Goal: Task Accomplishment & Management: Manage account settings

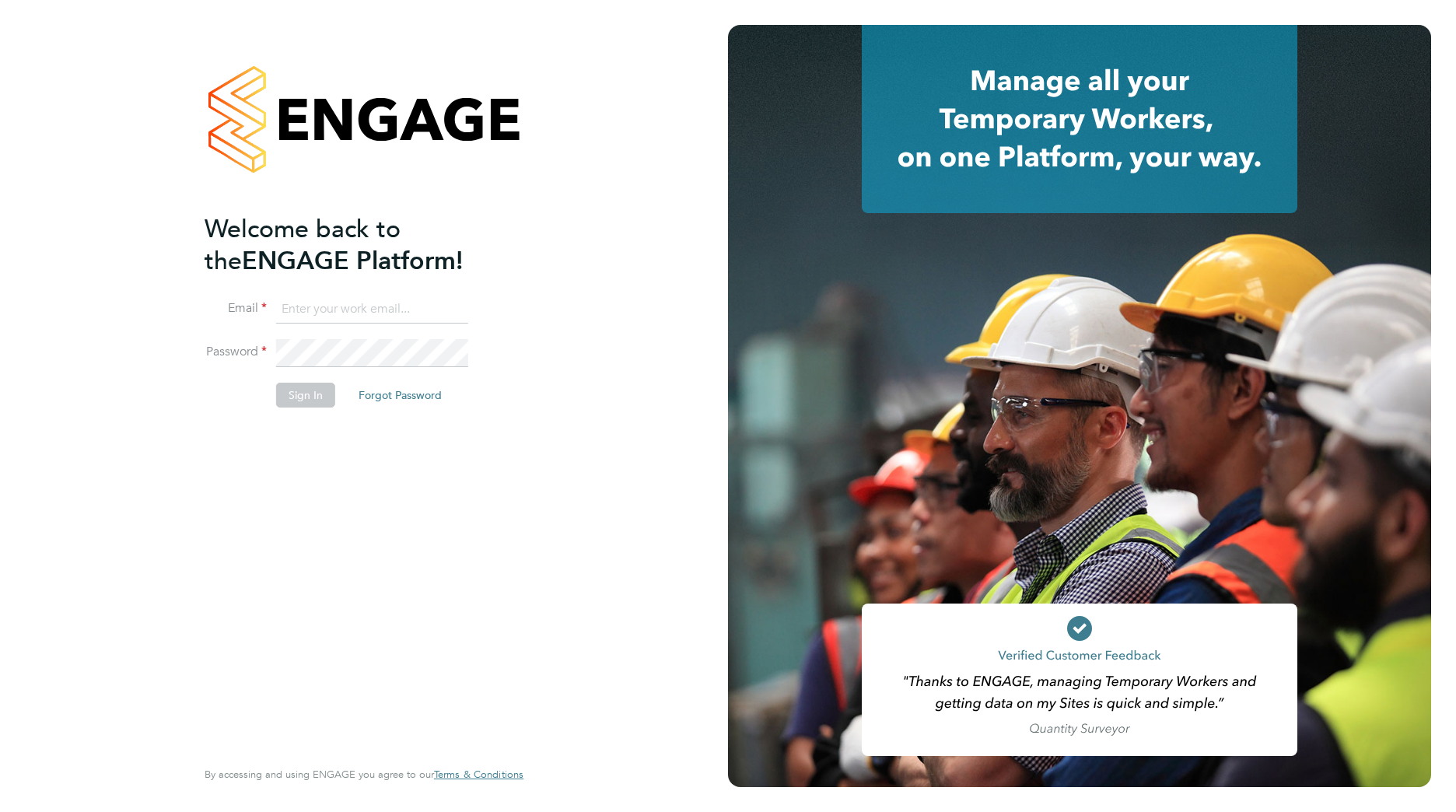
type input "Yvette.White2@justice.gov.uk"
click at [295, 401] on button "Sign In" at bounding box center [305, 395] width 59 height 25
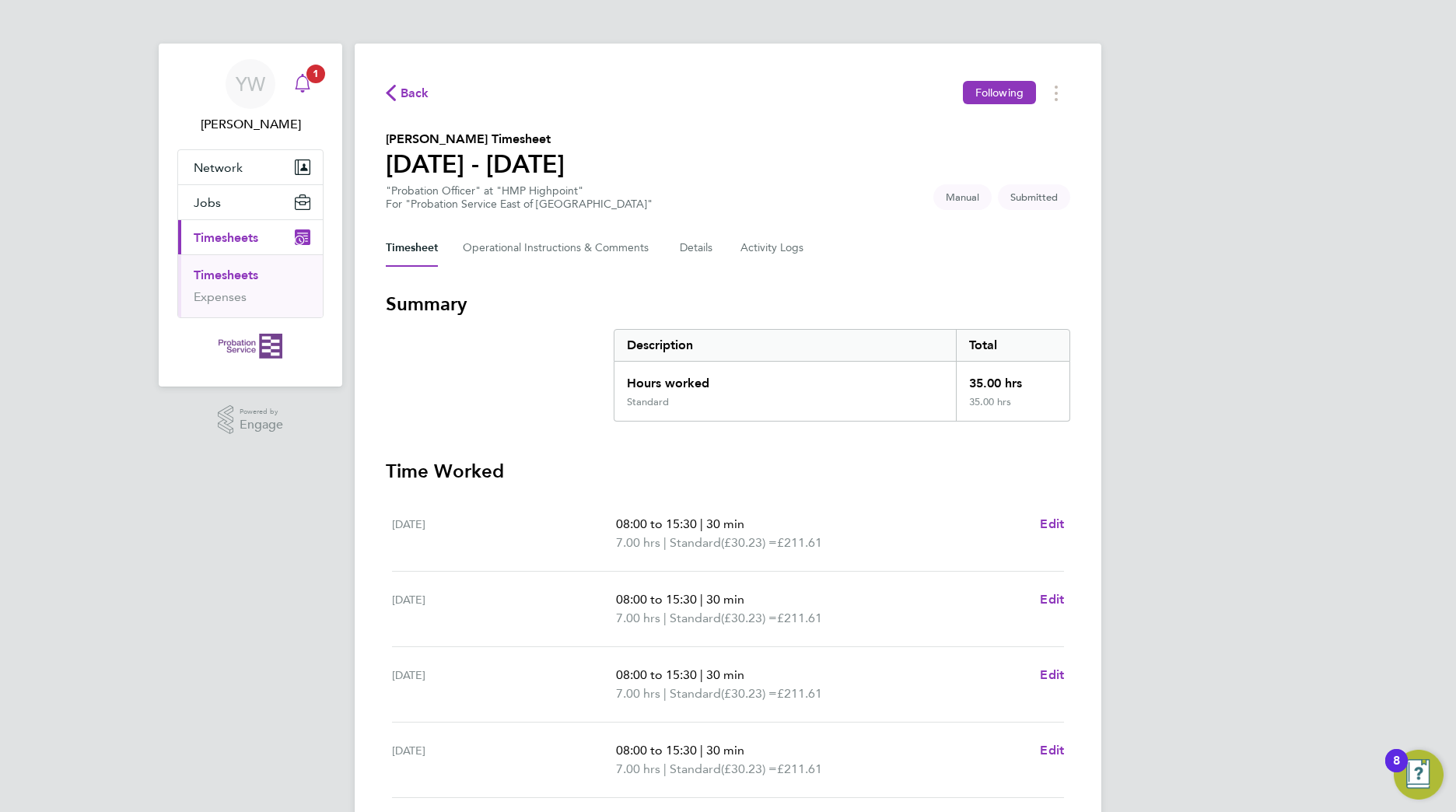
click at [322, 76] on span "1" at bounding box center [316, 74] width 19 height 19
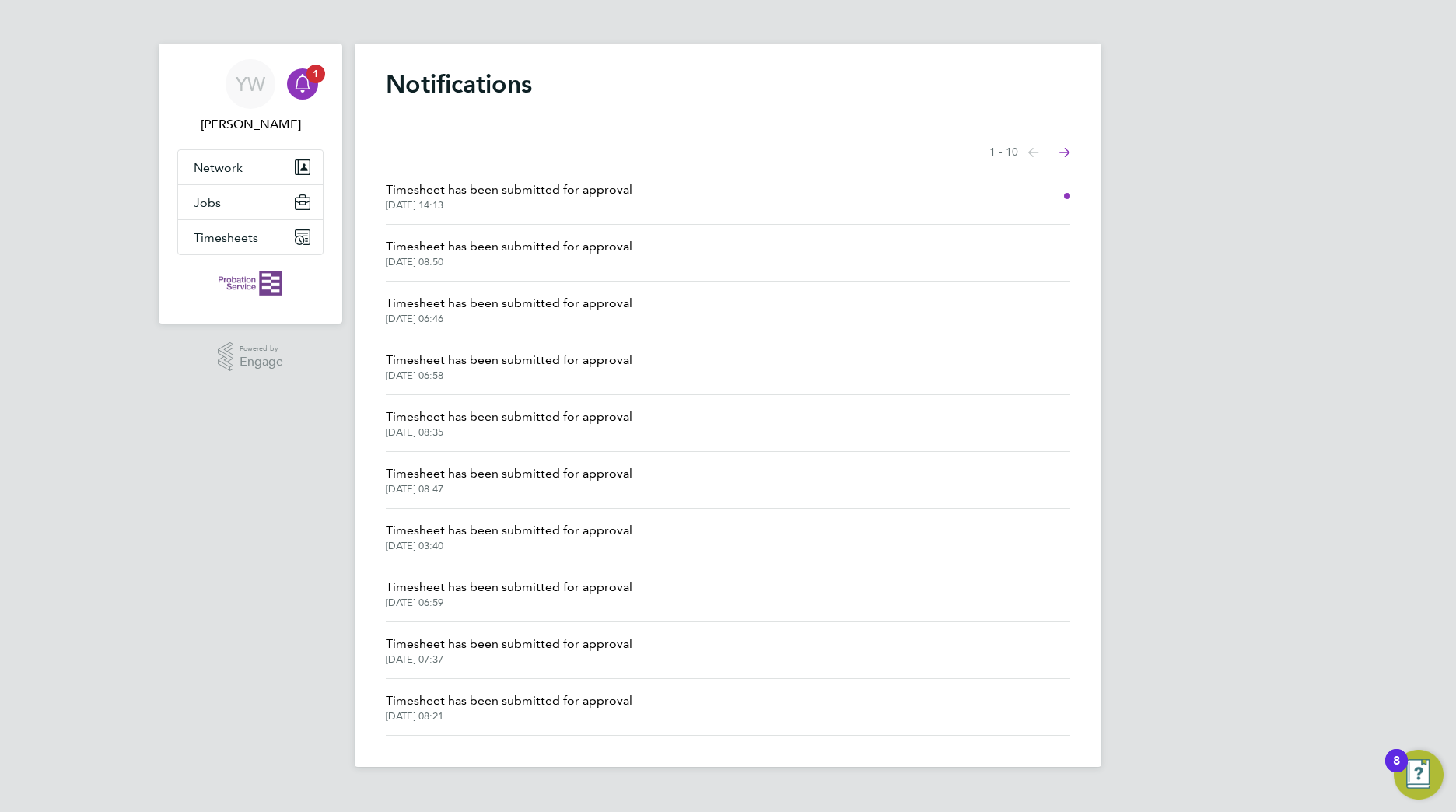
click at [511, 187] on span "Timesheet has been submitted for approval" at bounding box center [509, 190] width 247 height 19
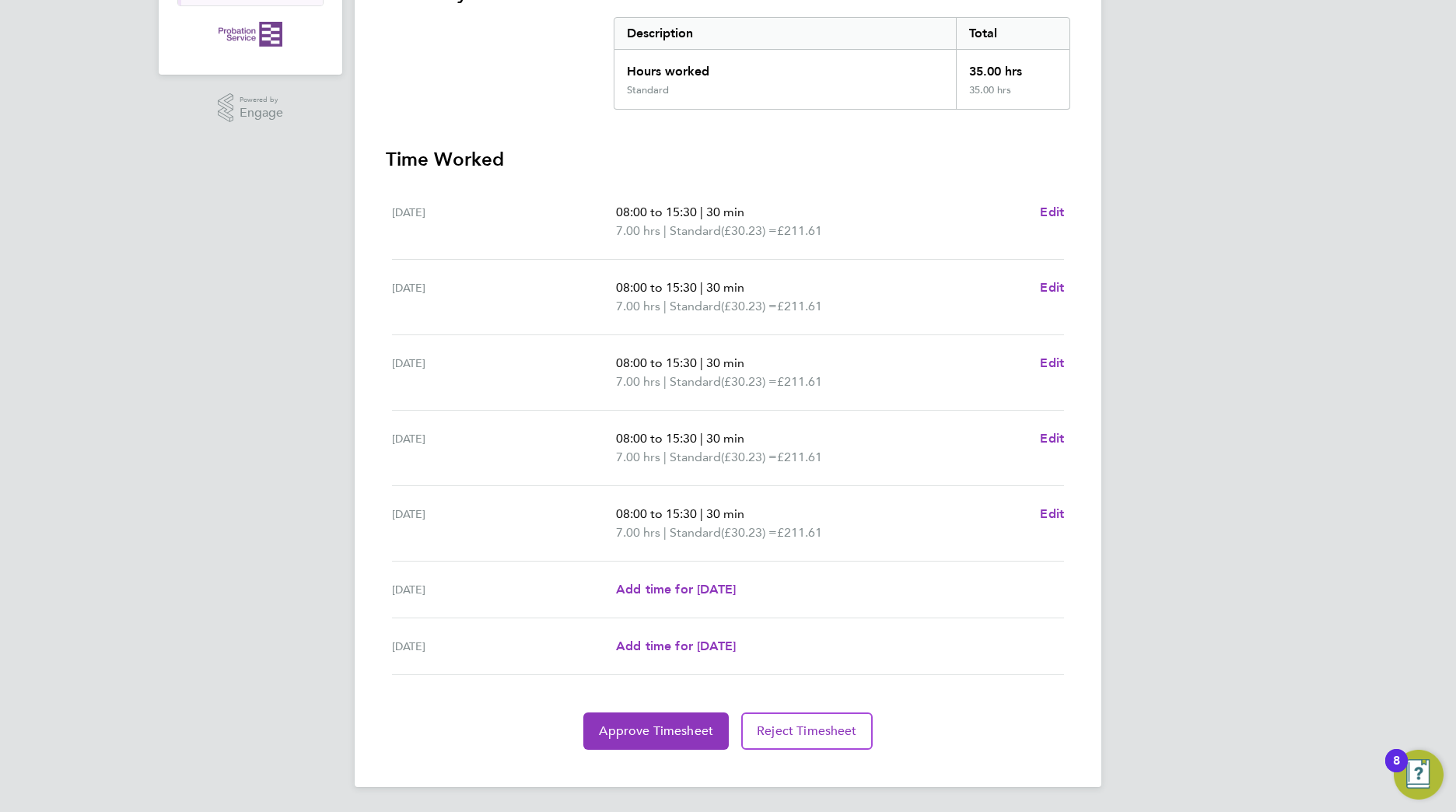
scroll to position [312, 0]
click at [619, 725] on span "Approve Timesheet" at bounding box center [656, 731] width 115 height 16
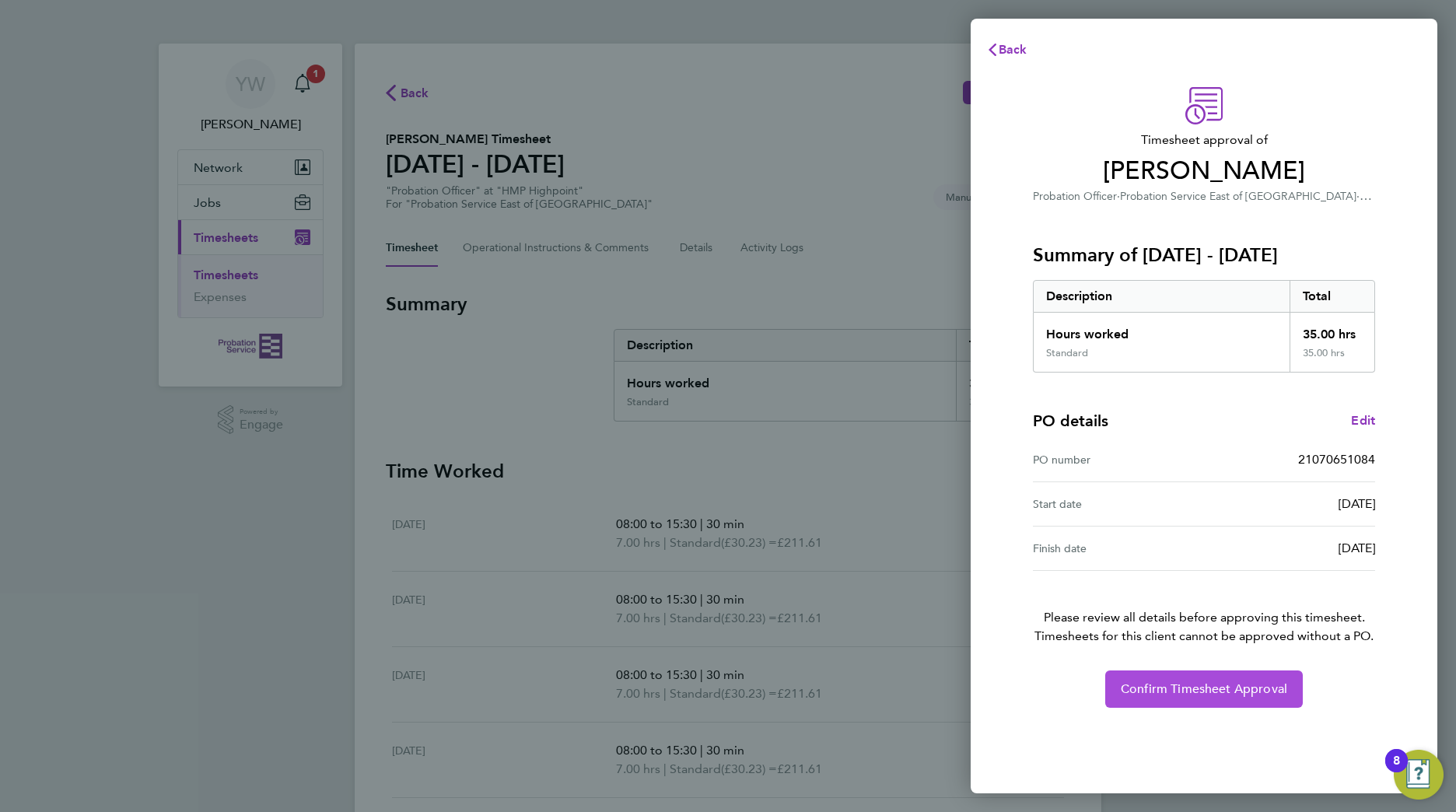
click at [1230, 690] on span "Confirm Timesheet Approval" at bounding box center [1203, 689] width 166 height 16
